Goal: Task Accomplishment & Management: Manage account settings

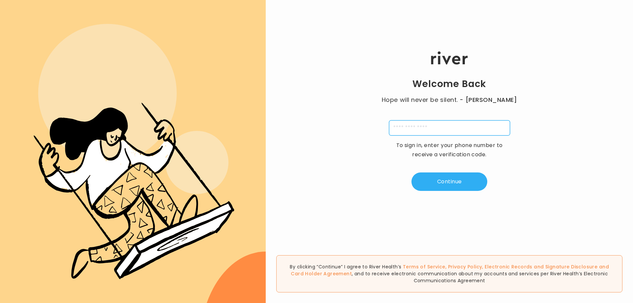
click at [419, 132] on input "tel" at bounding box center [449, 127] width 121 height 15
type input "**********"
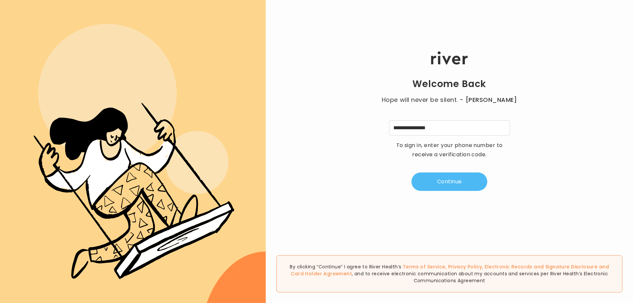
click at [444, 178] on button "Continue" at bounding box center [449, 181] width 76 height 18
type input "*"
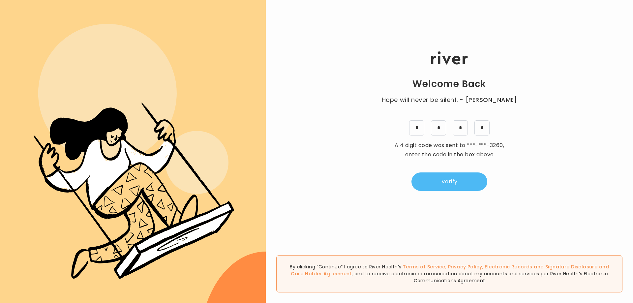
click at [436, 180] on button "Verify" at bounding box center [449, 181] width 76 height 18
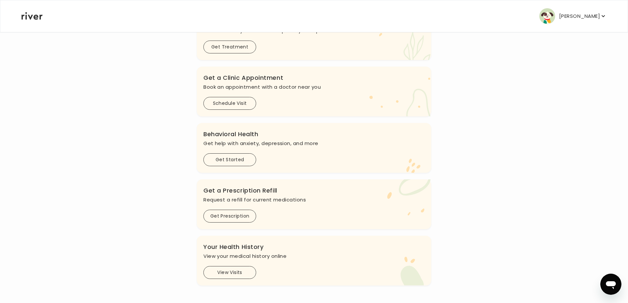
scroll to position [132, 0]
click at [566, 10] on button "[PERSON_NAME]" at bounding box center [572, 16] width 67 height 16
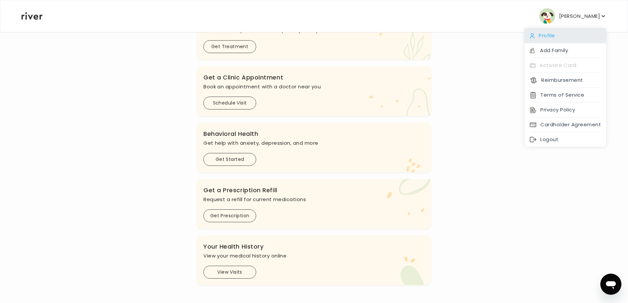
click at [552, 39] on div "Profile" at bounding box center [565, 35] width 82 height 15
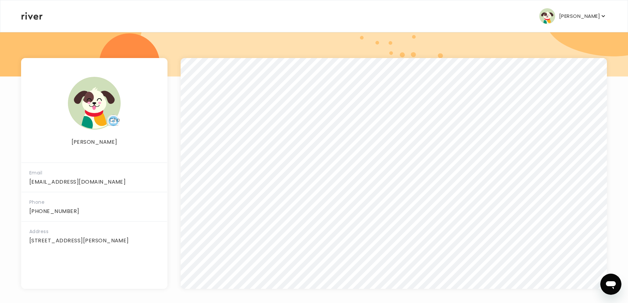
scroll to position [75, 0]
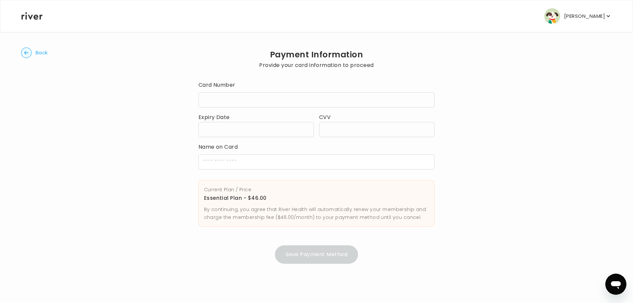
click at [255, 125] on div at bounding box center [255, 129] width 115 height 15
click at [141, 199] on div "Back Payment Information Provide your card information to proceed Card Number E…" at bounding box center [316, 157] width 590 height 250
click at [334, 257] on button "Save Payment Method" at bounding box center [316, 254] width 83 height 18
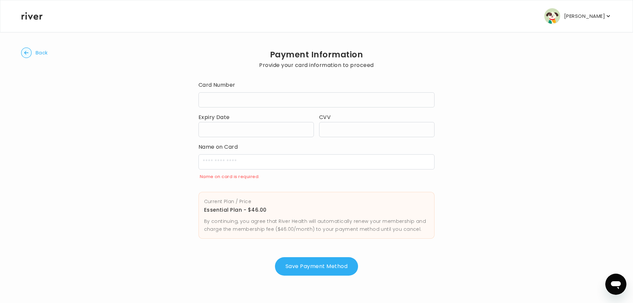
click at [128, 239] on div "Back Payment Information Provide your card information to proceed Card Number E…" at bounding box center [316, 163] width 590 height 262
click at [225, 165] on input "cardName" at bounding box center [316, 161] width 236 height 15
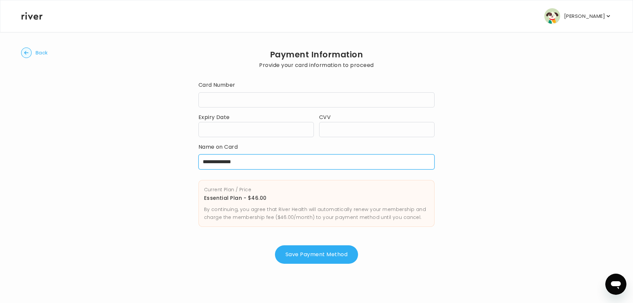
type input "**********"
click at [179, 199] on div "**********" at bounding box center [316, 157] width 590 height 250
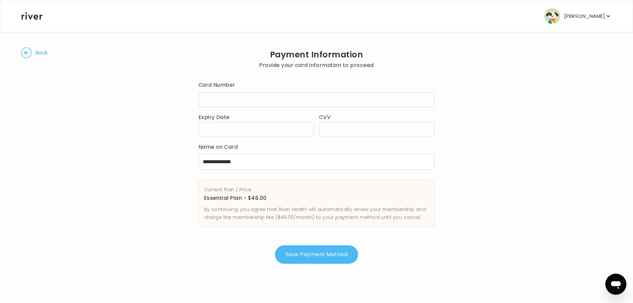
click at [319, 258] on button "Save Payment Method" at bounding box center [316, 254] width 83 height 18
